Goal: Use online tool/utility: Utilize a website feature to perform a specific function

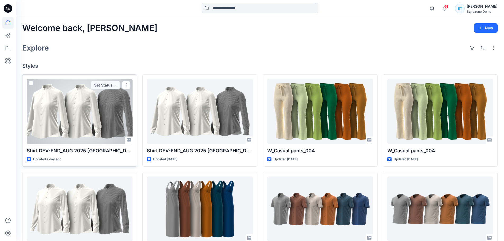
click at [83, 112] on div at bounding box center [80, 111] width 106 height 65
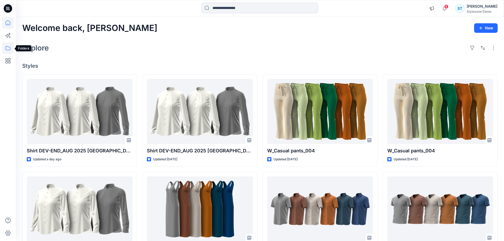
click at [12, 47] on icon at bounding box center [8, 48] width 12 height 12
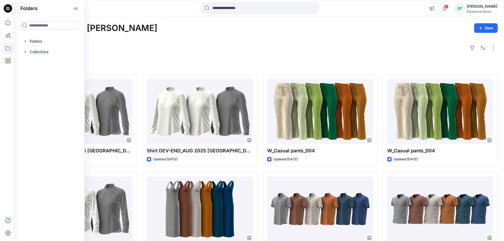
click at [142, 43] on div "Explore" at bounding box center [260, 48] width 476 height 13
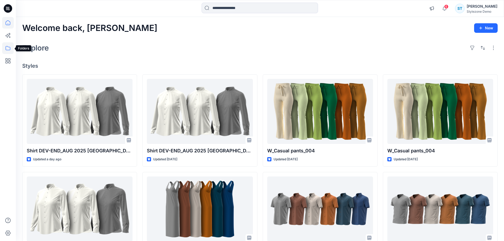
click at [7, 48] on icon at bounding box center [8, 48] width 12 height 12
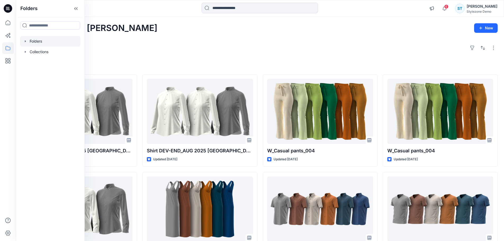
click at [23, 41] on icon "button" at bounding box center [25, 41] width 4 height 4
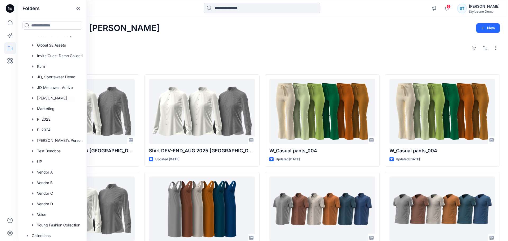
scroll to position [92, 0]
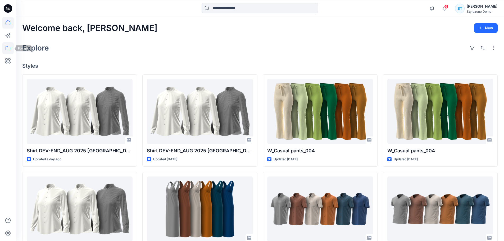
click at [11, 49] on icon at bounding box center [8, 48] width 12 height 12
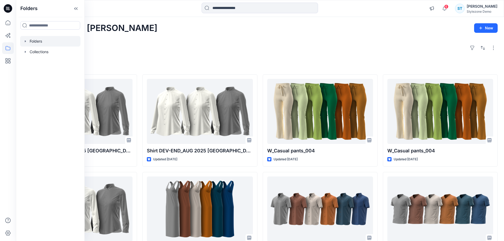
click at [24, 42] on icon "button" at bounding box center [25, 41] width 4 height 4
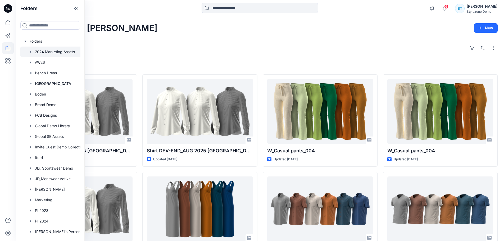
click at [31, 50] on icon "button" at bounding box center [31, 52] width 4 height 4
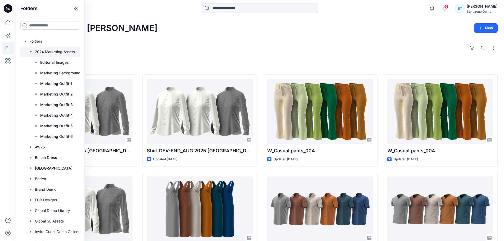
click at [57, 51] on div at bounding box center [57, 52] width 74 height 11
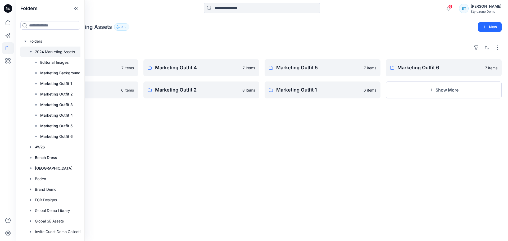
click at [233, 33] on div "Folders 2024 Marketing Assets 9 New" at bounding box center [262, 27] width 492 height 20
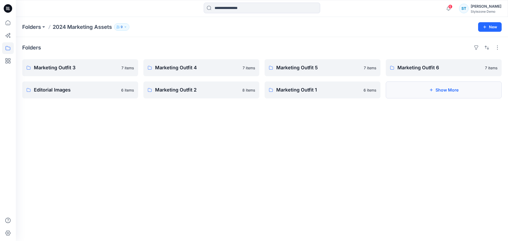
click at [417, 92] on button "Show More" at bounding box center [444, 90] width 116 height 17
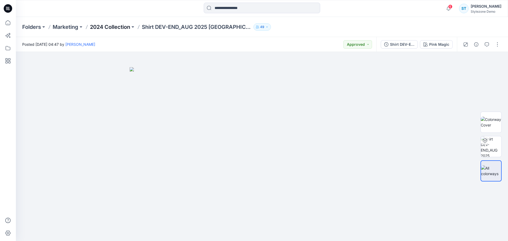
click at [123, 28] on p "2024 Collection" at bounding box center [110, 26] width 40 height 7
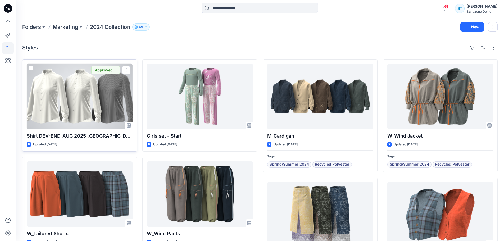
click at [32, 69] on span at bounding box center [31, 68] width 4 height 4
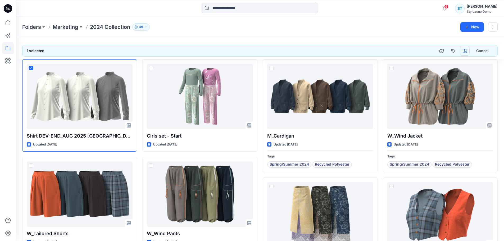
click at [466, 53] on button "button" at bounding box center [465, 51] width 10 height 10
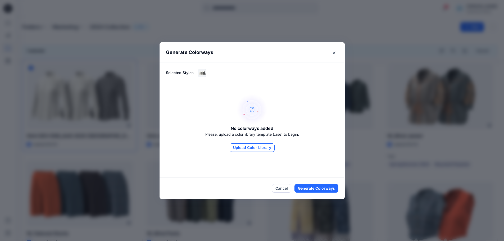
click at [265, 148] on button "Upload Color Library" at bounding box center [252, 147] width 45 height 8
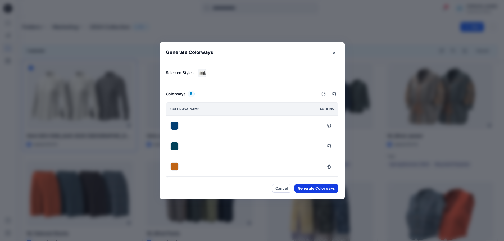
click at [323, 192] on button "Generate Colorways" at bounding box center [317, 188] width 44 height 8
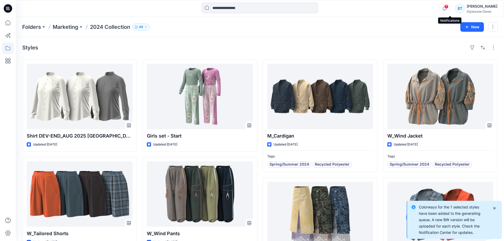
click at [445, 7] on icon "button" at bounding box center [445, 8] width 10 height 11
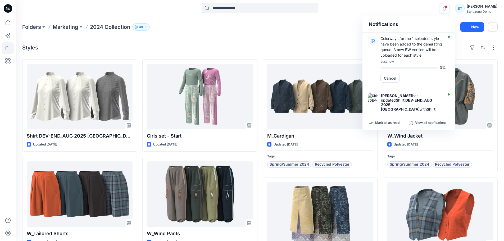
click at [425, 9] on div "Notifications Colorways for the 1 selected style have been added to the generat…" at bounding box center [260, 9] width 488 height 12
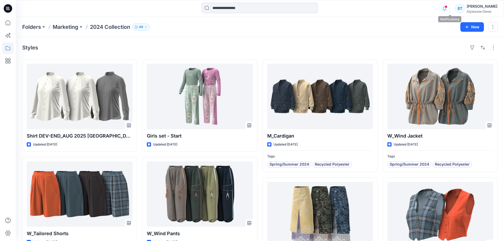
click at [450, 4] on icon "button" at bounding box center [445, 8] width 10 height 11
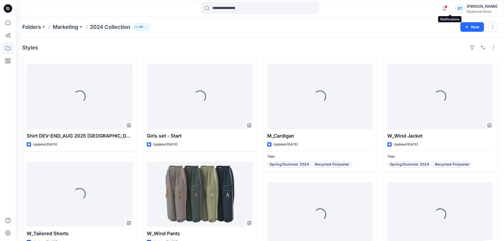
click at [448, 6] on span at bounding box center [446, 6] width 3 height 3
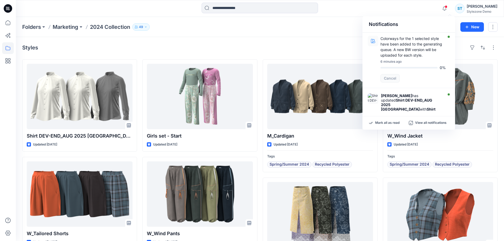
click at [425, 11] on div "Notifications Colorways for the 1 selected style have been added to the generat…" at bounding box center [260, 9] width 488 height 12
